Goal: Task Accomplishment & Management: Complete application form

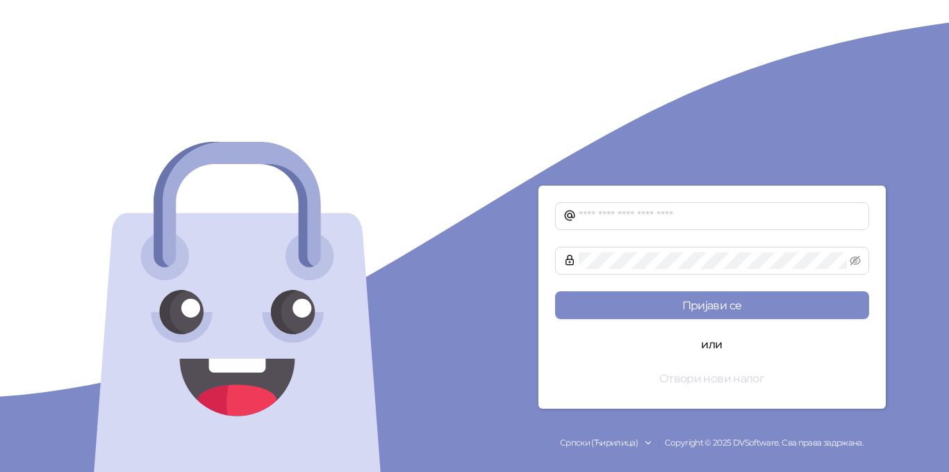
click at [752, 381] on button "Отвори нови налог" at bounding box center [712, 378] width 314 height 28
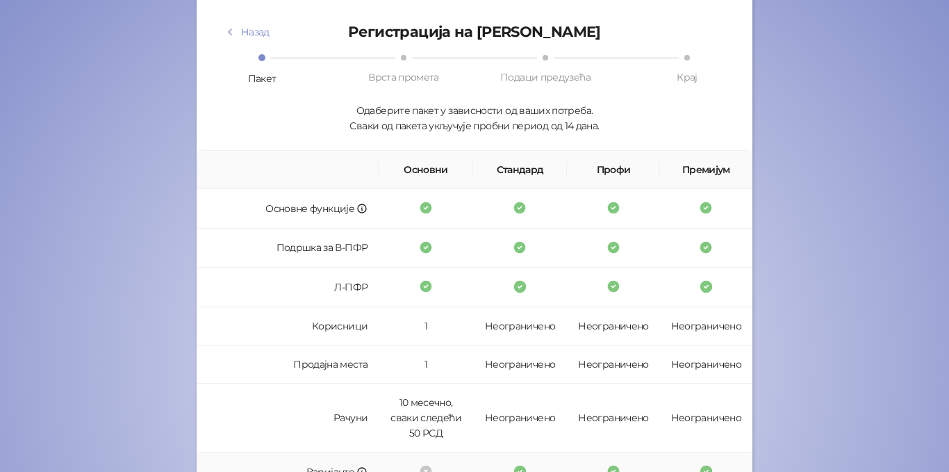
scroll to position [87, 0]
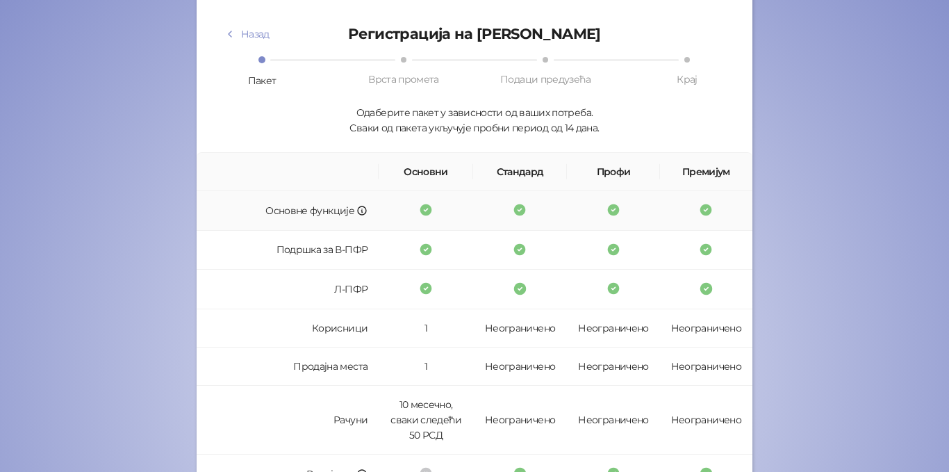
click at [338, 214] on td "Основне функције" at bounding box center [288, 211] width 182 height 40
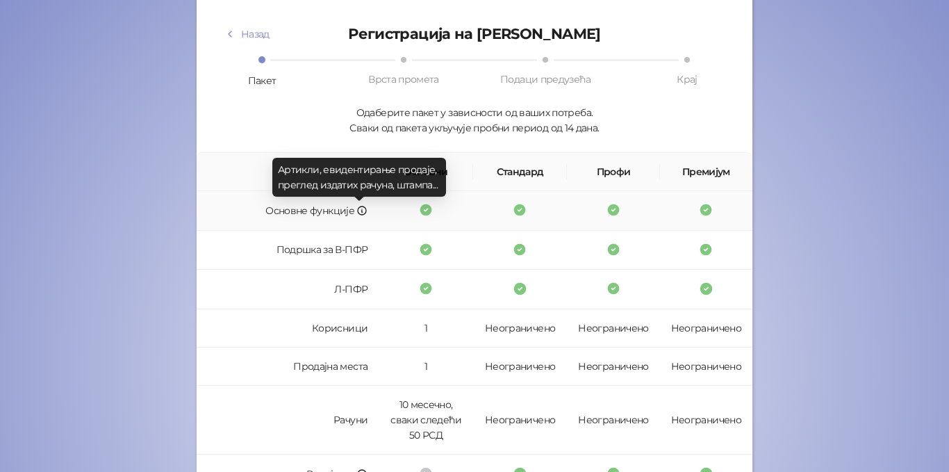
click at [356, 213] on icon at bounding box center [361, 210] width 11 height 11
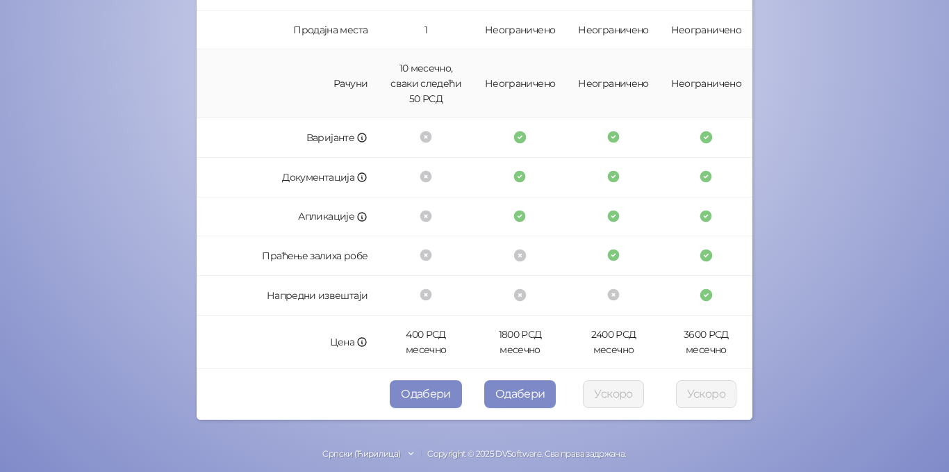
scroll to position [434, 0]
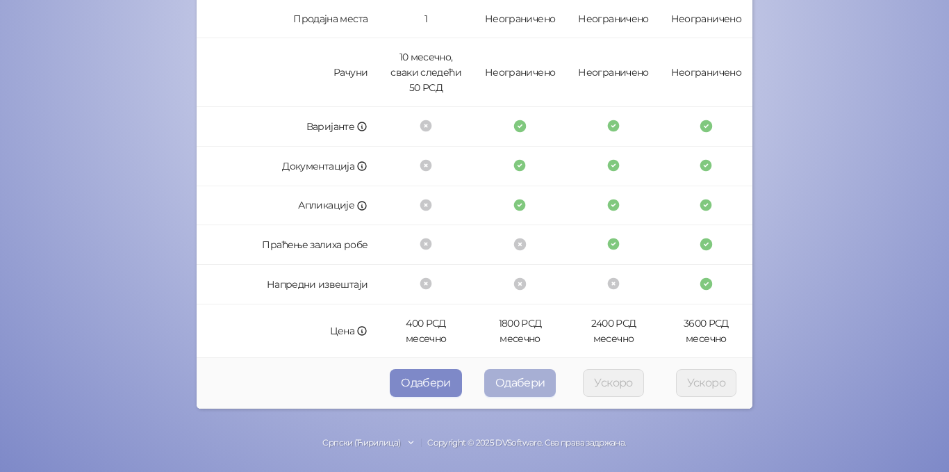
click at [518, 375] on button "Одабери" at bounding box center [520, 383] width 72 height 28
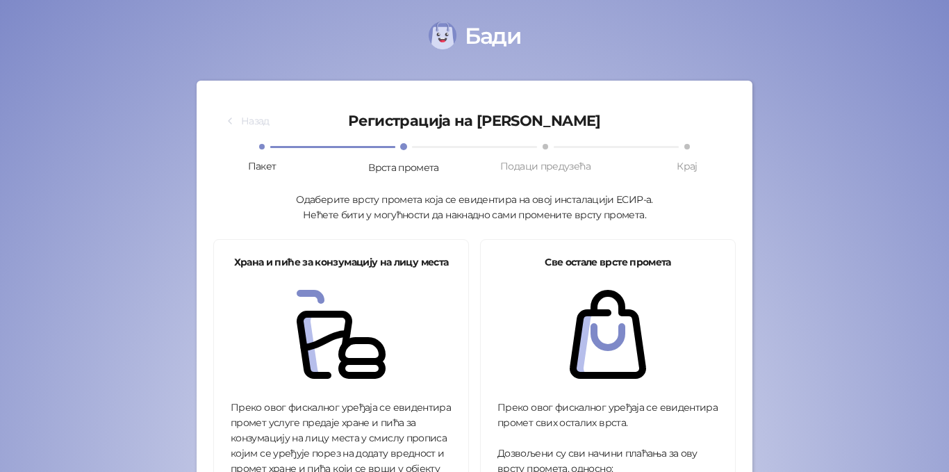
click at [230, 121] on icon "button" at bounding box center [229, 120] width 11 height 11
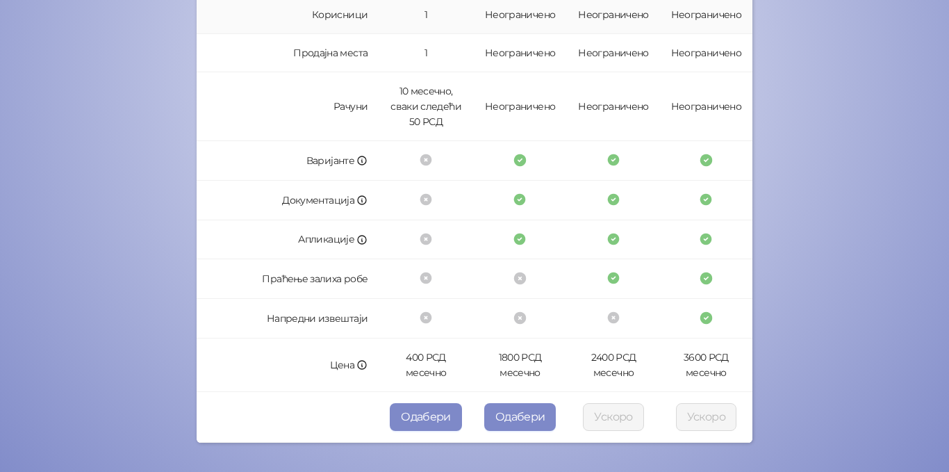
scroll to position [417, 0]
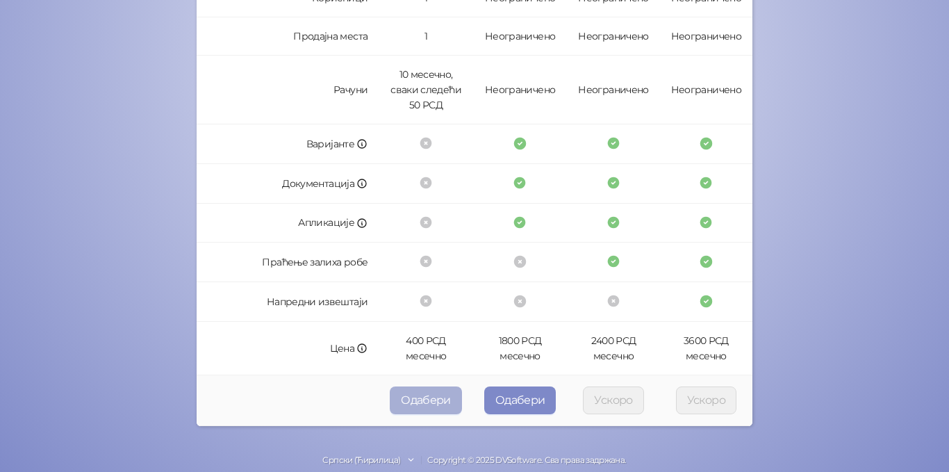
click at [416, 390] on button "Одабери" at bounding box center [426, 400] width 72 height 28
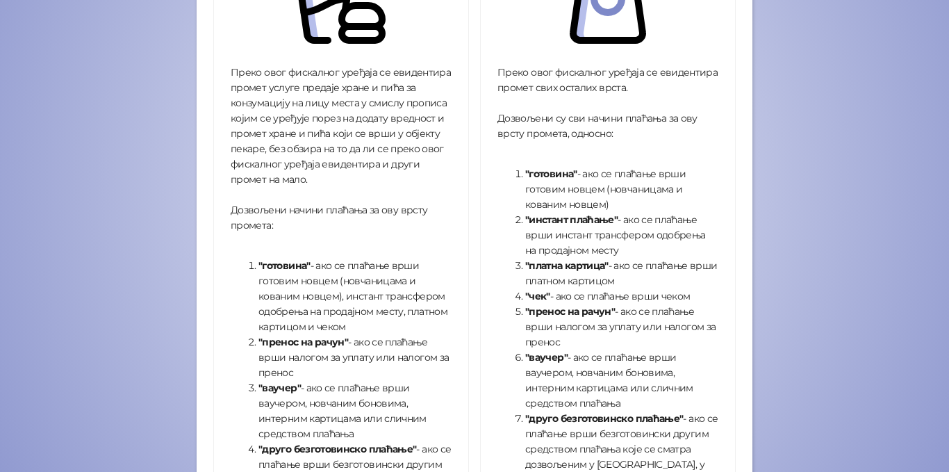
scroll to position [486, 0]
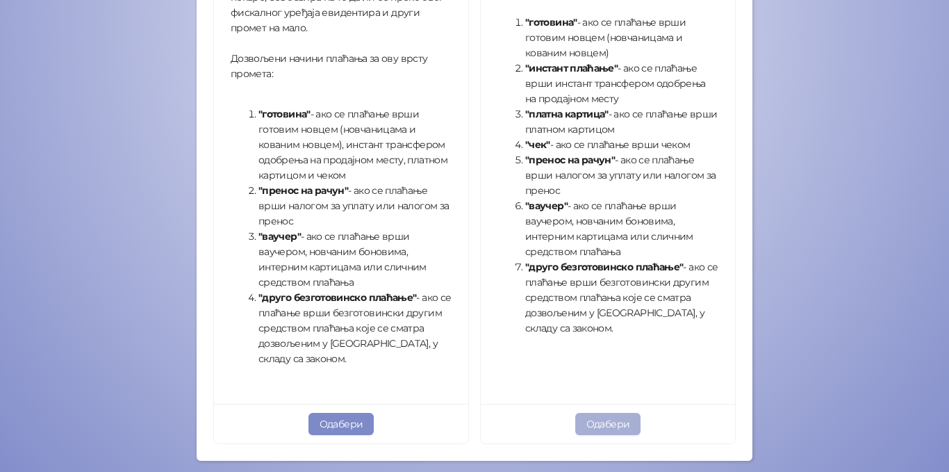
click at [603, 423] on button "Одабери" at bounding box center [608, 424] width 66 height 22
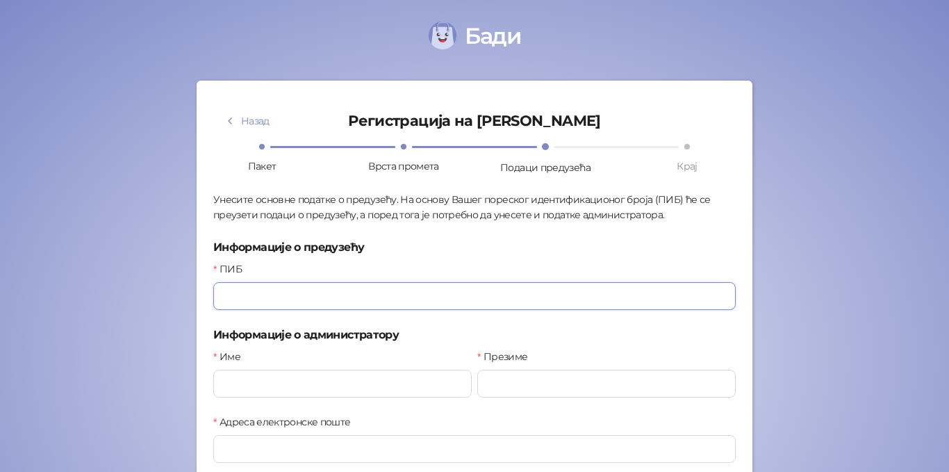
click at [322, 299] on input "ПИБ" at bounding box center [474, 296] width 523 height 28
type input "*********"
click at [309, 388] on input "Име" at bounding box center [342, 384] width 258 height 28
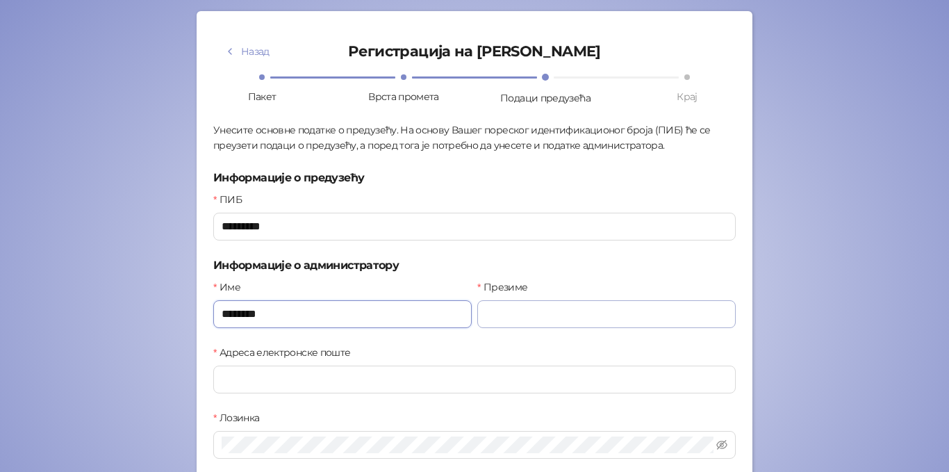
type input "********"
click at [508, 311] on input "Презиме" at bounding box center [606, 314] width 258 height 28
click at [513, 319] on input "Презиме" at bounding box center [606, 314] width 258 height 28
type input "**********"
click at [419, 379] on input "Адреса електронске поште" at bounding box center [474, 379] width 523 height 28
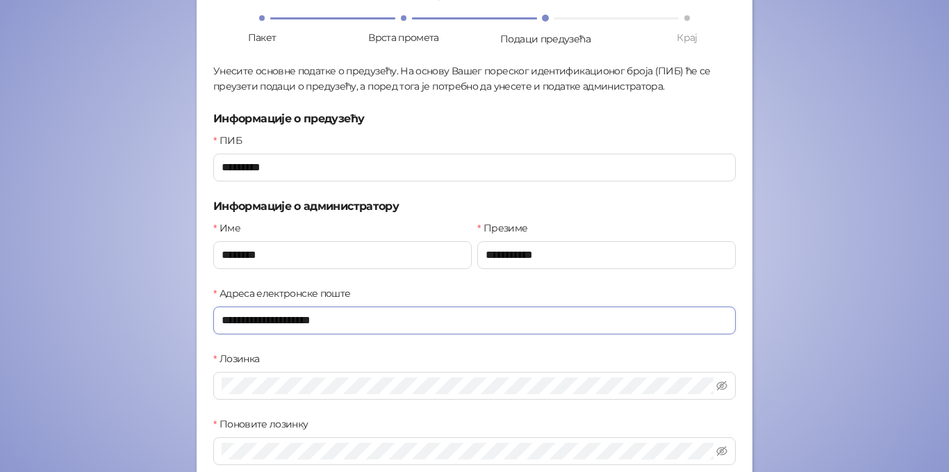
scroll to position [208, 0]
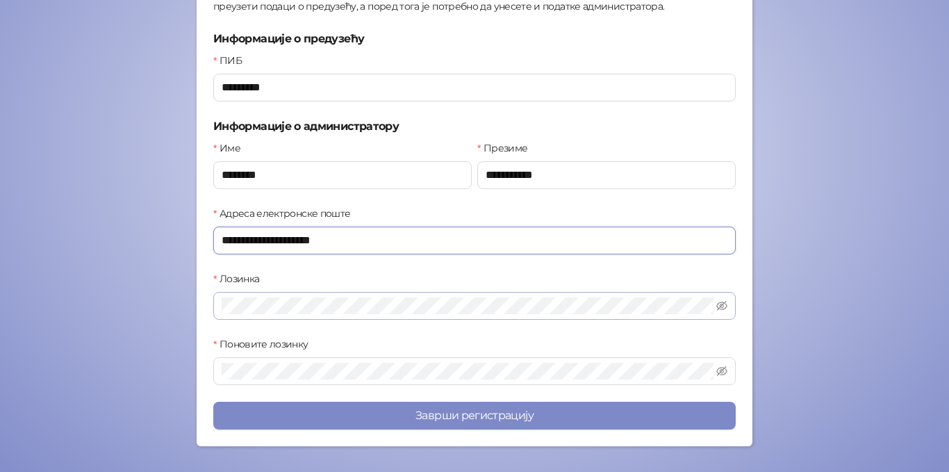
type input "**********"
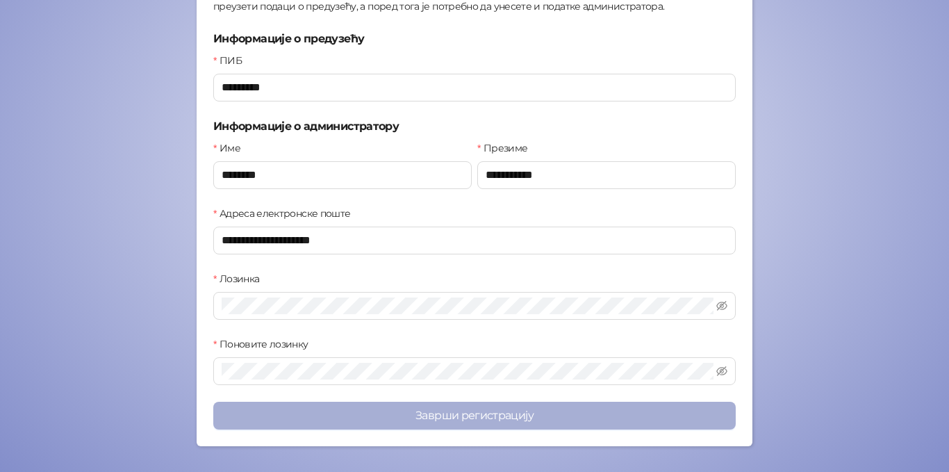
click at [409, 406] on button "Заврши регистрацију" at bounding box center [474, 416] width 523 height 28
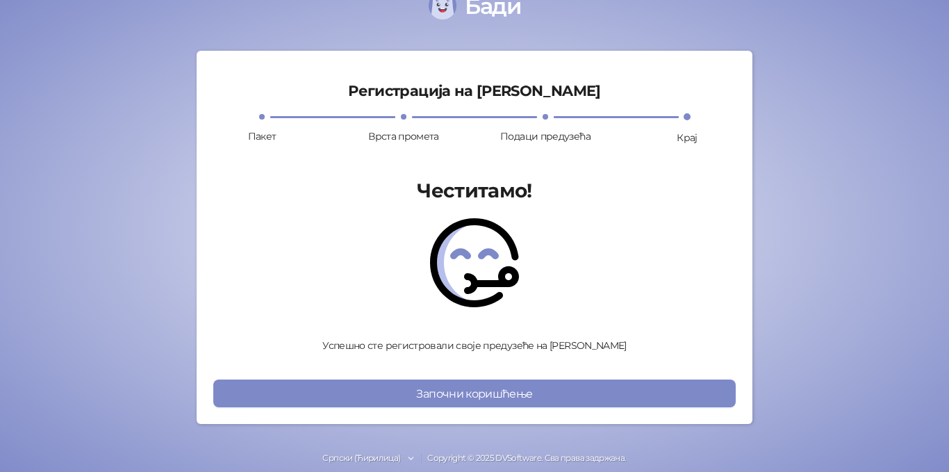
scroll to position [45, 0]
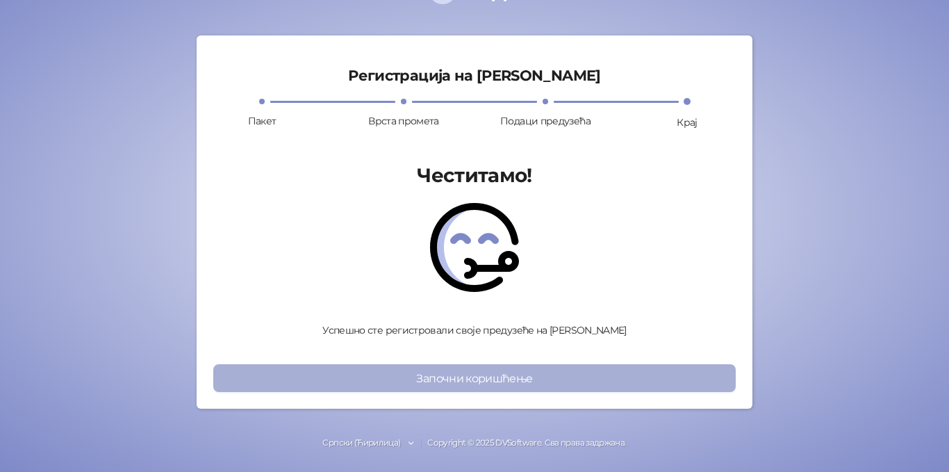
click at [458, 379] on button "Започни коришћење" at bounding box center [474, 378] width 523 height 28
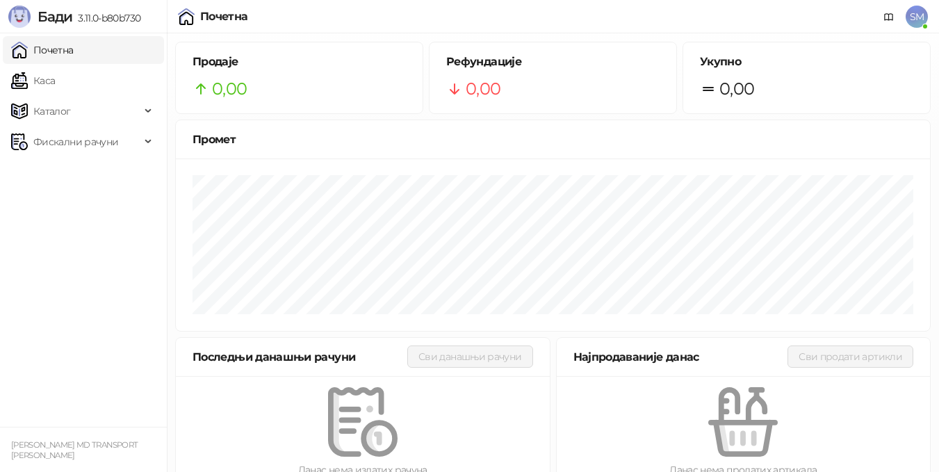
click at [912, 17] on span "SM" at bounding box center [916, 17] width 22 height 22
click at [910, 16] on span "SM" at bounding box center [916, 17] width 22 height 22
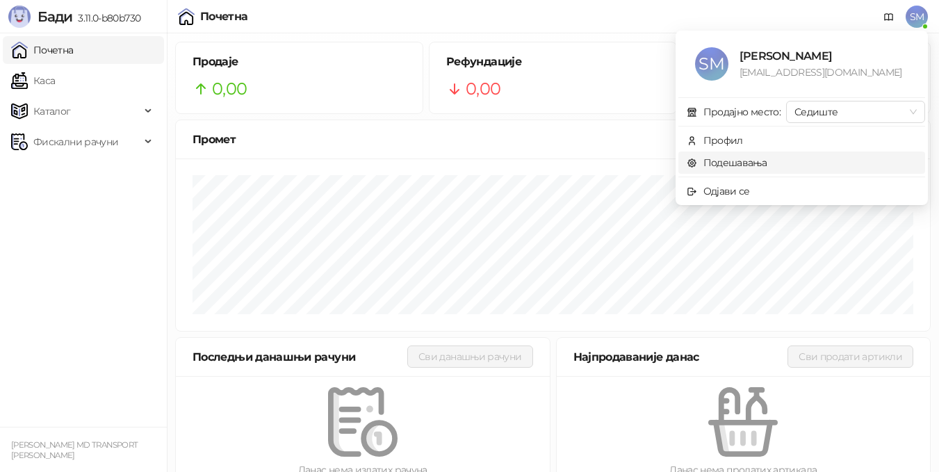
click at [752, 163] on link "Подешавања" at bounding box center [726, 162] width 81 height 13
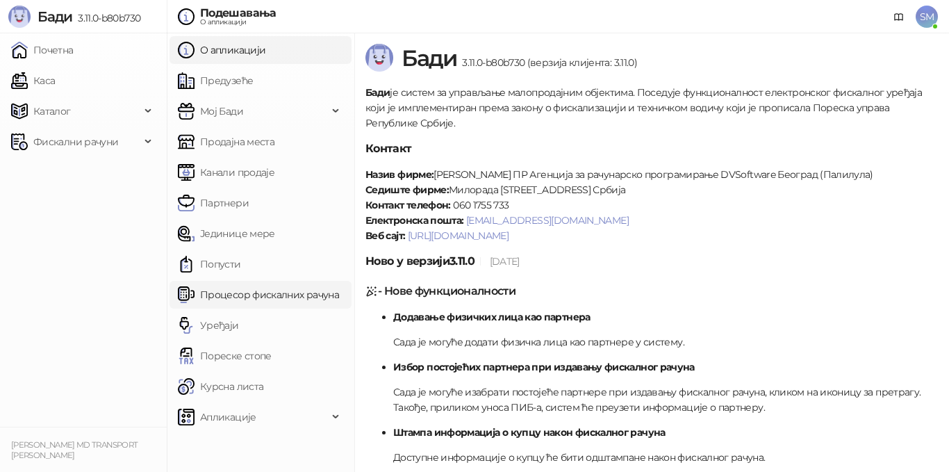
click at [303, 299] on link "Процесор фискалних рачуна" at bounding box center [258, 295] width 161 height 28
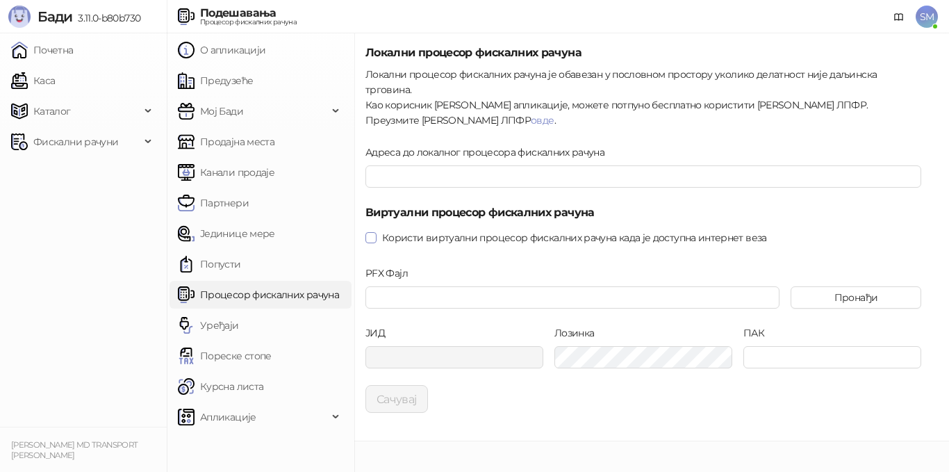
click at [377, 230] on span "Користи виртуални процесор фискалних рачуна када је доступна интернет веза" at bounding box center [575, 237] width 396 height 15
click at [885, 286] on button "Пронађи" at bounding box center [856, 297] width 131 height 22
type input "**********"
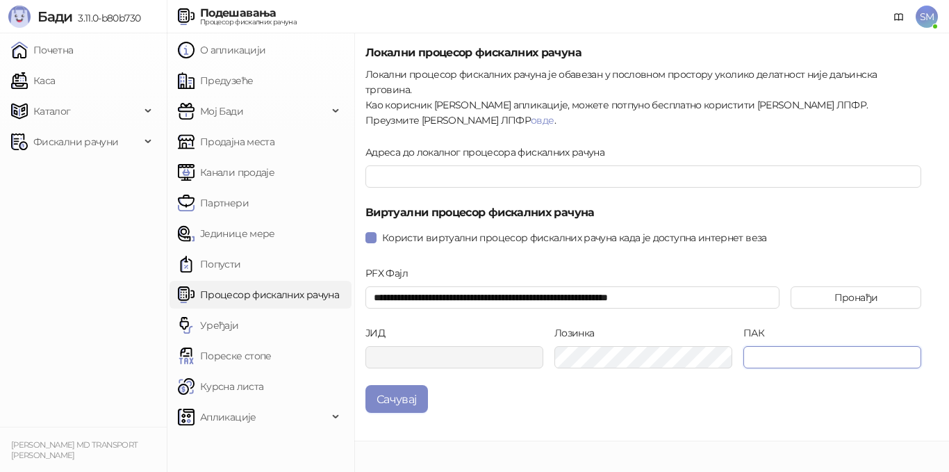
click at [875, 346] on input "ПАК" at bounding box center [832, 357] width 178 height 22
click at [787, 346] on input "ПАК" at bounding box center [832, 357] width 178 height 22
click at [774, 347] on input "ПАК" at bounding box center [832, 357] width 178 height 22
paste input "******"
type input "******"
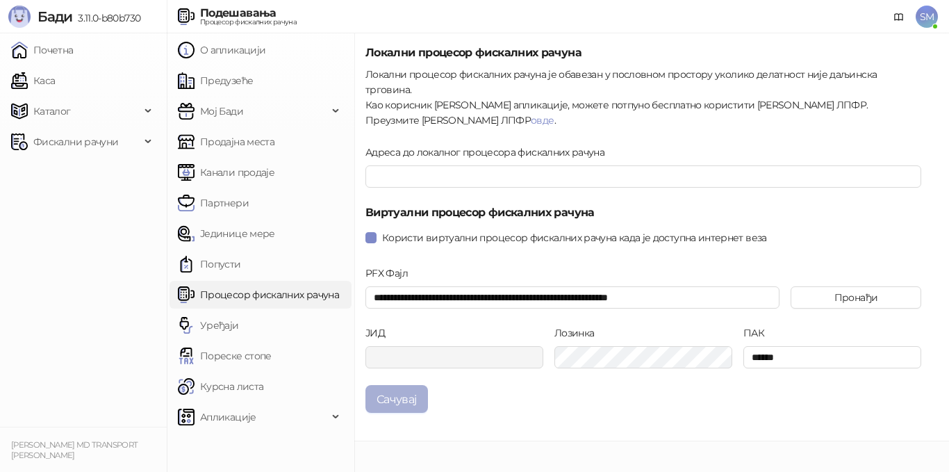
click at [395, 391] on button "Сачувај" at bounding box center [396, 399] width 63 height 28
click at [143, 142] on div "Фискални рачуни" at bounding box center [83, 142] width 161 height 28
click at [334, 418] on div "Апликације" at bounding box center [261, 417] width 182 height 28
click at [334, 416] on icon at bounding box center [337, 416] width 7 height 0
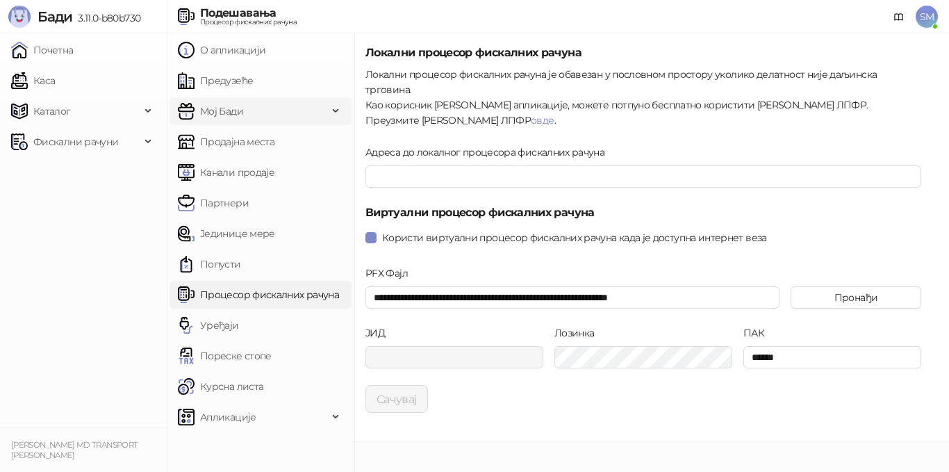
click at [341, 113] on div "Мој Бади" at bounding box center [261, 111] width 182 height 28
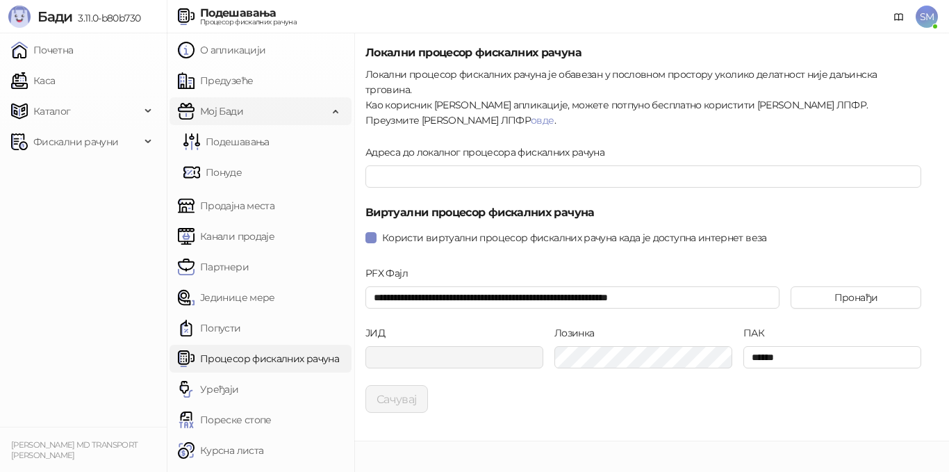
click at [322, 110] on div "Мој Бади" at bounding box center [261, 111] width 182 height 28
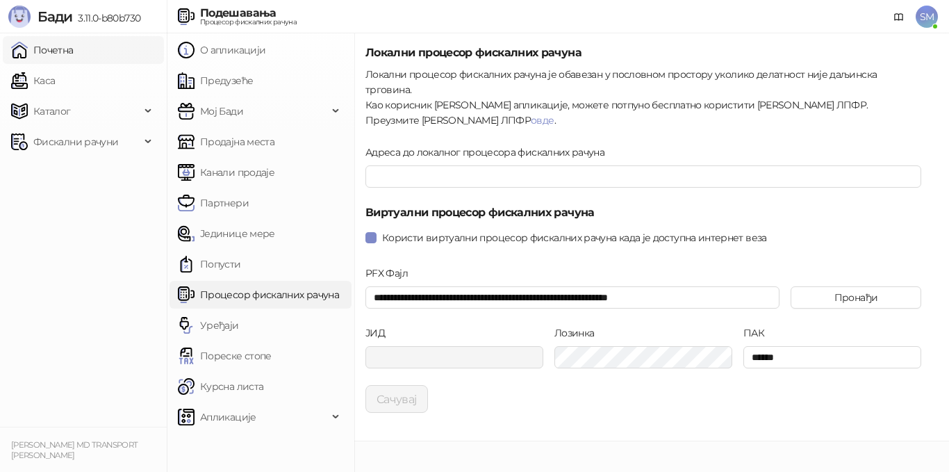
click at [42, 41] on link "Почетна" at bounding box center [42, 50] width 63 height 28
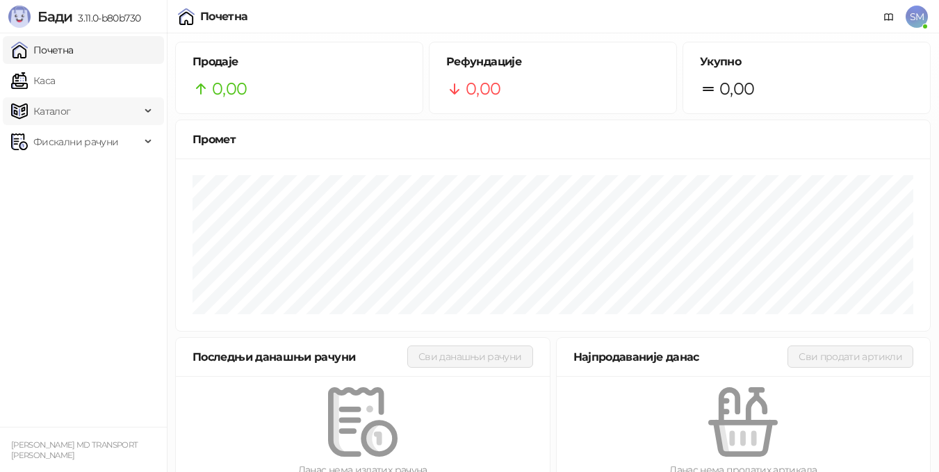
click at [147, 108] on div "Каталог" at bounding box center [83, 111] width 161 height 28
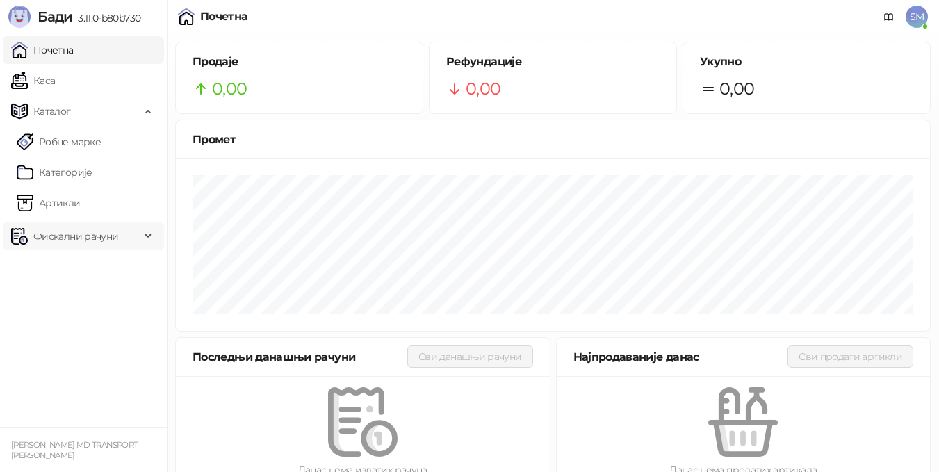
drag, startPoint x: 76, startPoint y: 198, endPoint x: 94, endPoint y: 241, distance: 46.7
click at [75, 198] on link "Артикли" at bounding box center [49, 203] width 64 height 28
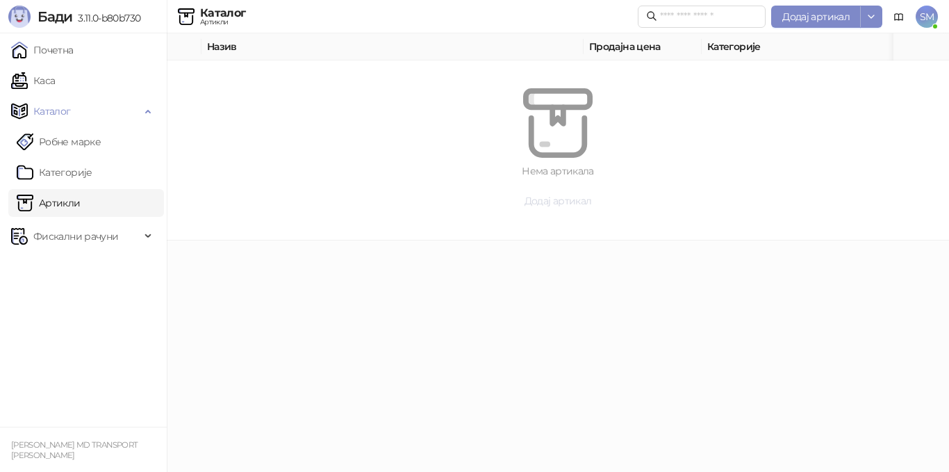
click at [538, 200] on span "Додај артикал" at bounding box center [558, 201] width 67 height 13
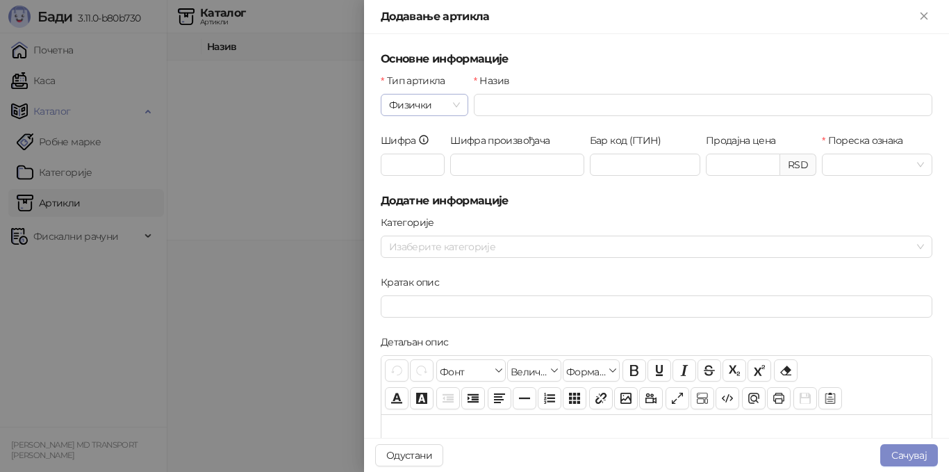
click at [457, 105] on span "Физички" at bounding box center [424, 104] width 71 height 21
click at [475, 102] on input "Назив" at bounding box center [703, 105] width 459 height 22
click at [416, 176] on div "Шифра" at bounding box center [412, 163] width 69 height 60
click at [422, 162] on input "Шифра" at bounding box center [413, 165] width 64 height 22
